Goal: Information Seeking & Learning: Learn about a topic

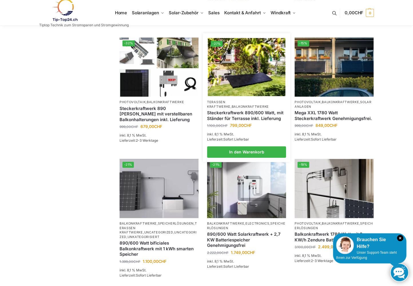
scroll to position [360, 0]
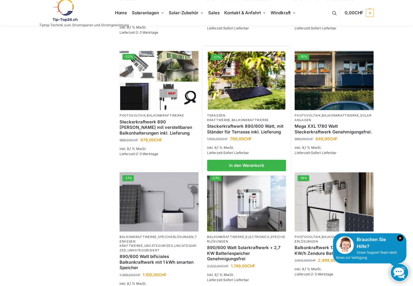
click at [254, 97] on img at bounding box center [245, 80] width 77 height 58
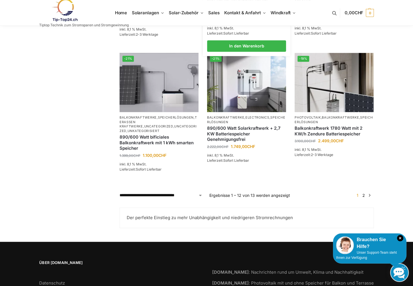
scroll to position [480, 0]
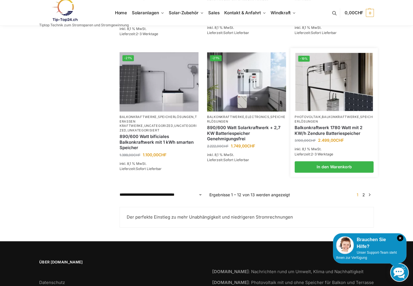
click at [327, 95] on img at bounding box center [333, 82] width 77 height 58
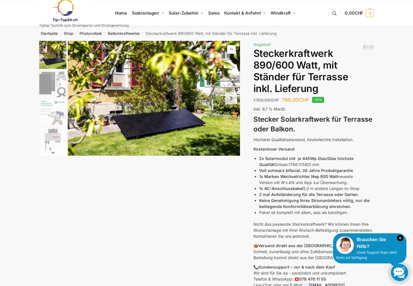
click at [56, 87] on img "2 / 11" at bounding box center [52, 83] width 27 height 27
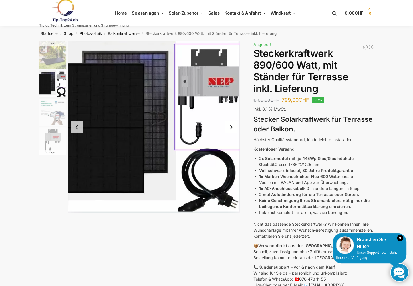
click at [50, 112] on img "3 / 11" at bounding box center [52, 112] width 27 height 27
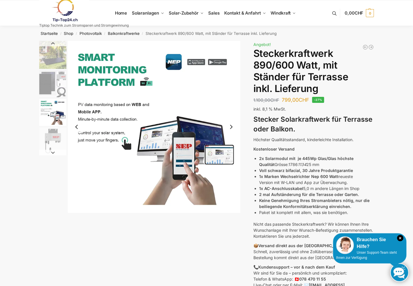
click at [50, 146] on img "4 / 11" at bounding box center [52, 140] width 27 height 27
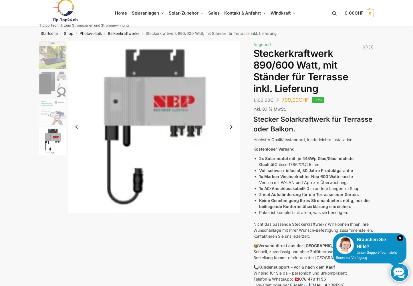
click at [45, 117] on img "3 / 11" at bounding box center [52, 112] width 27 height 27
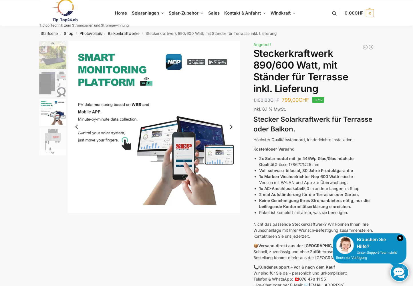
click at [53, 137] on img "4 / 11" at bounding box center [52, 140] width 27 height 27
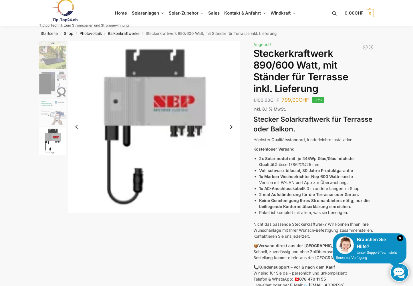
click at [50, 113] on img "3 / 11" at bounding box center [52, 112] width 27 height 27
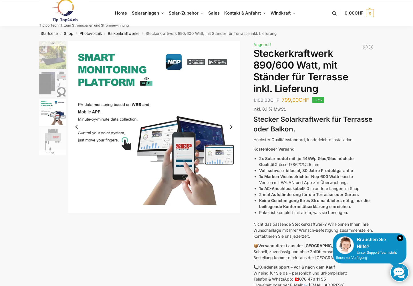
click at [47, 87] on img "2 / 11" at bounding box center [52, 83] width 27 height 27
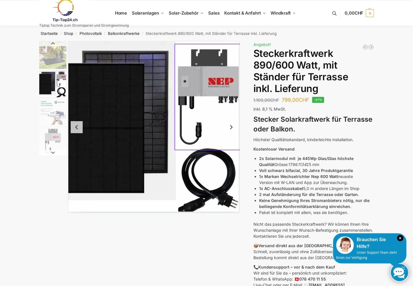
click at [231, 128] on button "Next slide" at bounding box center [231, 127] width 12 height 12
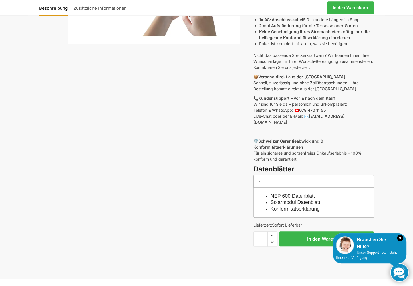
scroll to position [180, 0]
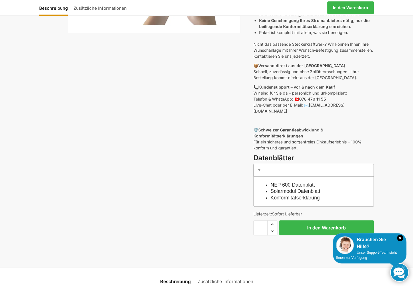
click at [293, 182] on link "NEP 600 Datenblatt" at bounding box center [292, 185] width 44 height 6
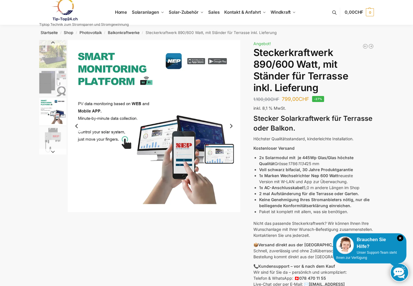
scroll to position [0, 0]
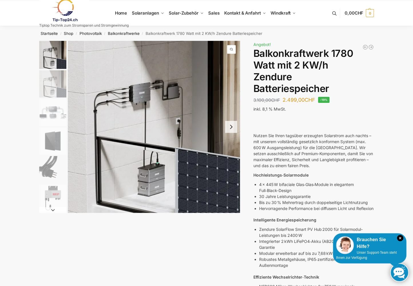
click at [51, 174] on img "5 / 7" at bounding box center [52, 169] width 27 height 27
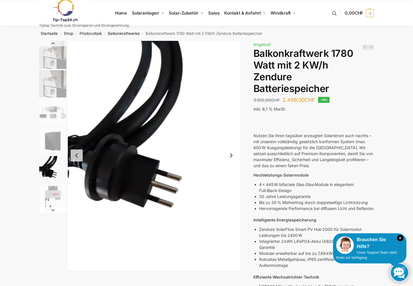
click at [46, 198] on img "6 / 7" at bounding box center [52, 198] width 27 height 27
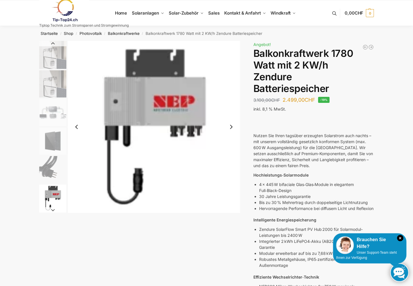
click at [45, 163] on img "5 / 7" at bounding box center [52, 169] width 27 height 27
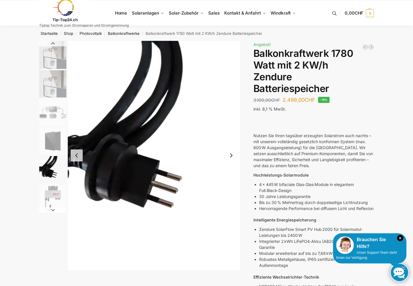
click at [76, 153] on button "Previous slide" at bounding box center [77, 155] width 12 height 12
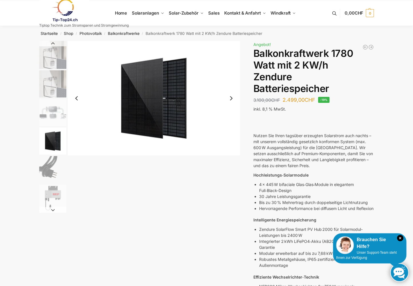
click at [76, 153] on img "4 / 7" at bounding box center [154, 98] width 172 height 115
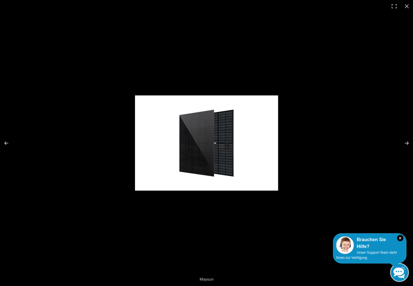
click at [76, 153] on div at bounding box center [206, 143] width 413 height 286
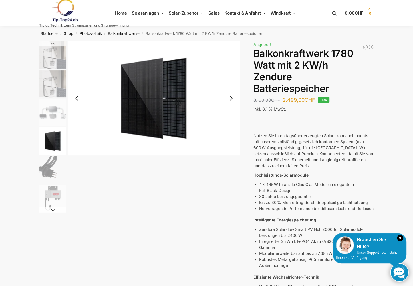
click at [76, 153] on img "4 / 7" at bounding box center [154, 98] width 172 height 115
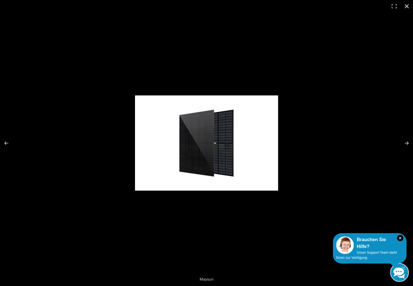
click at [76, 153] on div at bounding box center [206, 143] width 413 height 286
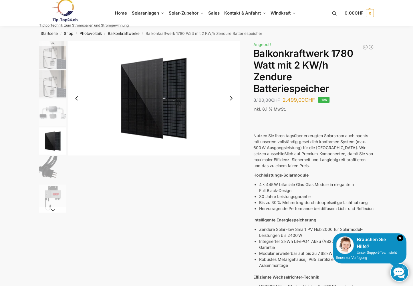
click at [55, 113] on img "3 / 7" at bounding box center [52, 112] width 27 height 27
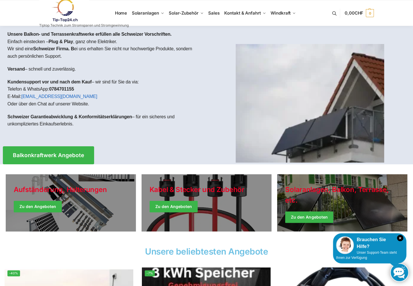
click at [119, 13] on link at bounding box center [83, 10] width 89 height 23
